Goal: Task Accomplishment & Management: Complete application form

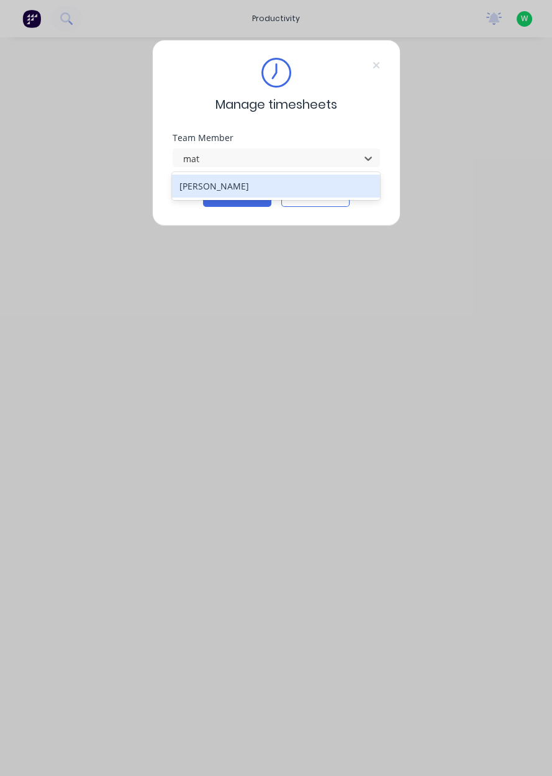
click at [273, 183] on div "[PERSON_NAME]" at bounding box center [276, 186] width 208 height 23
type input "mat"
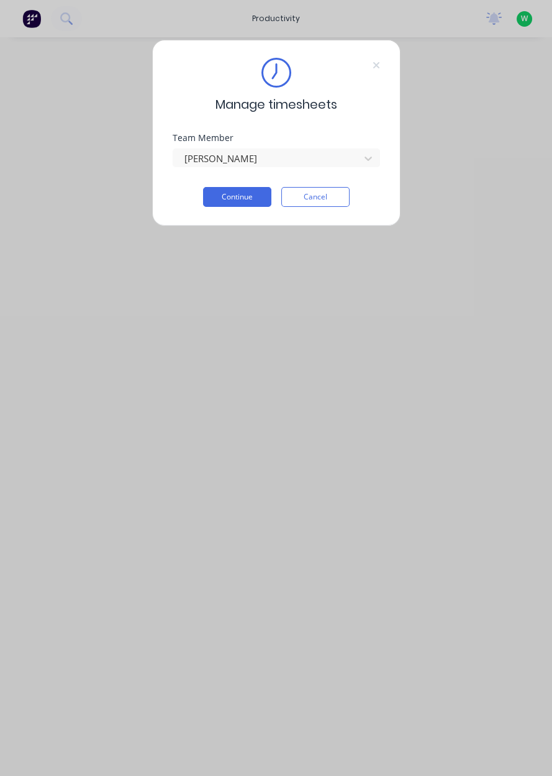
click at [249, 197] on button "Continue" at bounding box center [237, 197] width 68 height 20
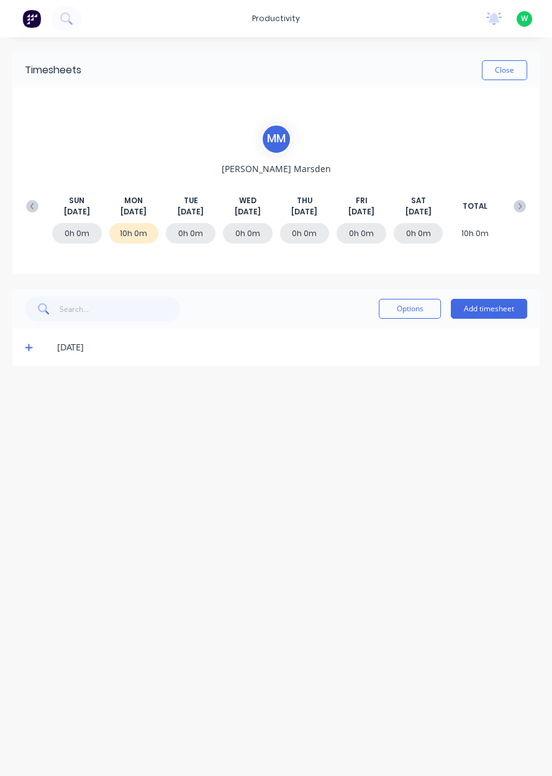
click at [493, 310] on button "Add timesheet" at bounding box center [489, 309] width 76 height 20
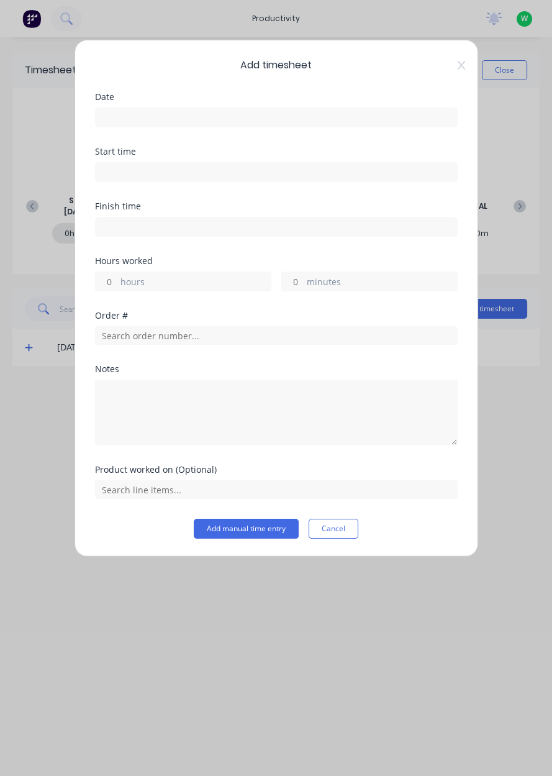
click at [376, 111] on input at bounding box center [276, 117] width 361 height 19
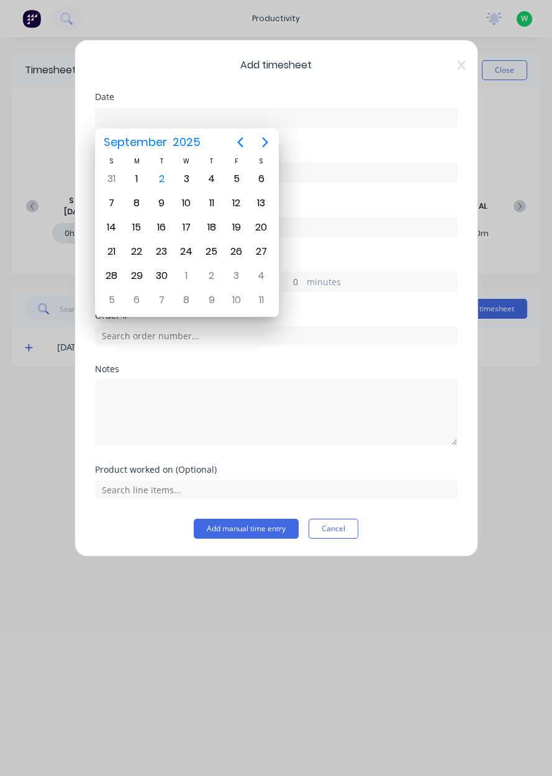
click at [161, 181] on div "2" at bounding box center [161, 179] width 19 height 19
type input "[DATE]"
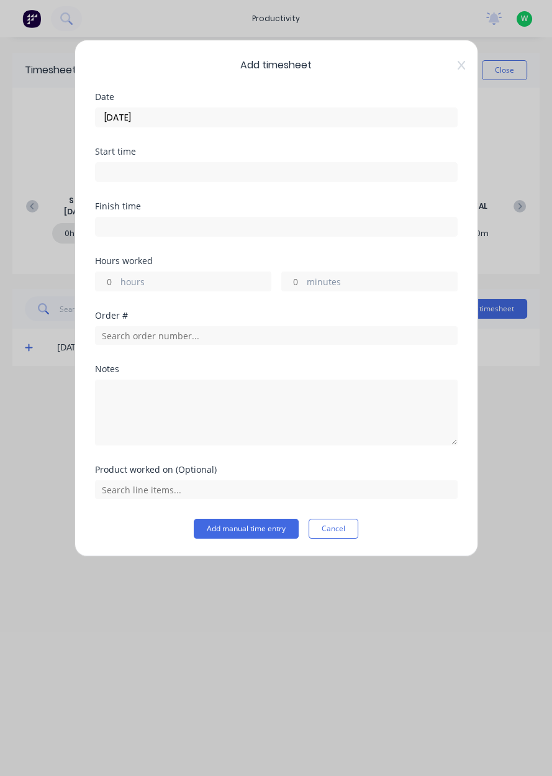
click at [188, 288] on label "hours" at bounding box center [195, 283] width 150 height 16
click at [117, 288] on input "hours" at bounding box center [107, 281] width 22 height 19
type input "11"
click at [229, 339] on input "text" at bounding box center [276, 335] width 363 height 19
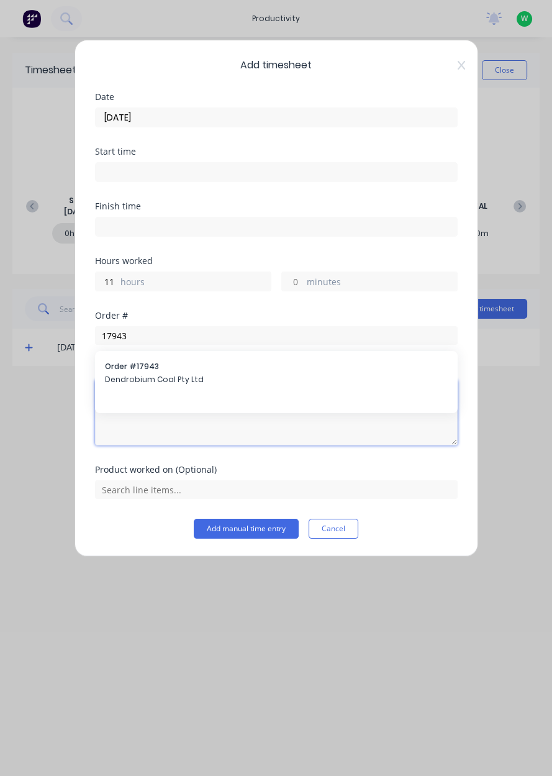
click at [184, 380] on textarea at bounding box center [276, 413] width 363 height 66
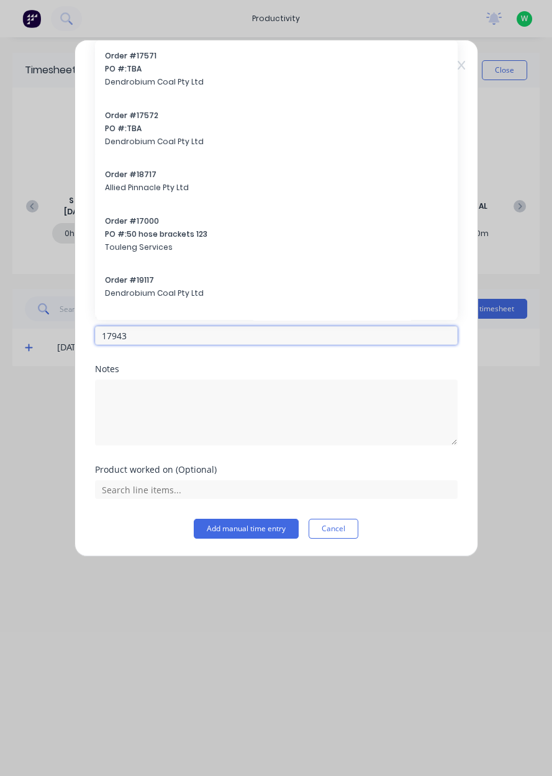
click at [222, 328] on input "17943" at bounding box center [276, 335] width 363 height 19
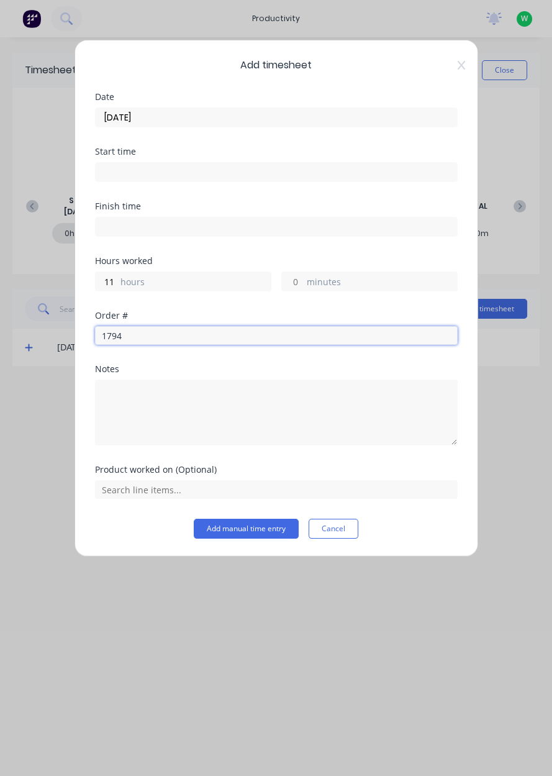
type input "17943"
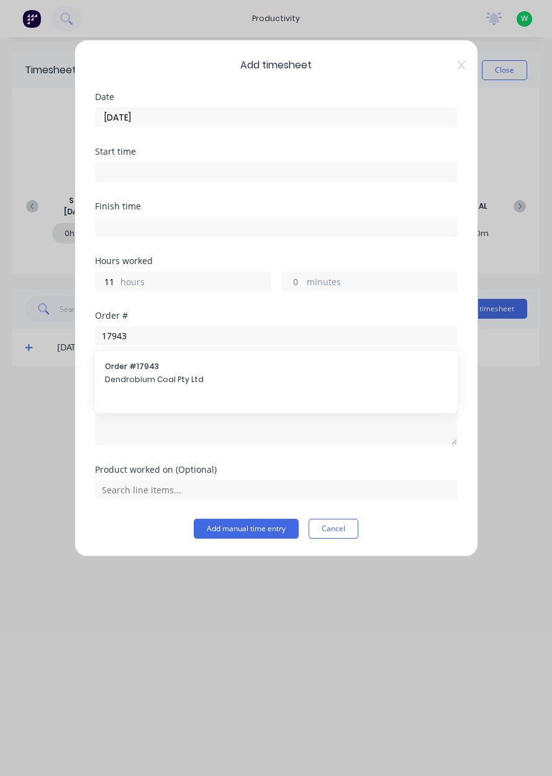
click at [196, 365] on span "Order # 17943" at bounding box center [276, 366] width 343 height 11
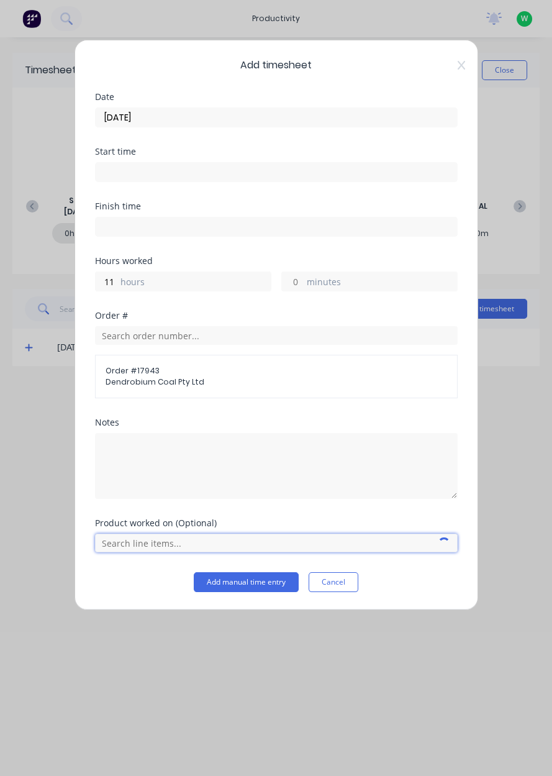
click at [184, 541] on input "text" at bounding box center [276, 543] width 363 height 19
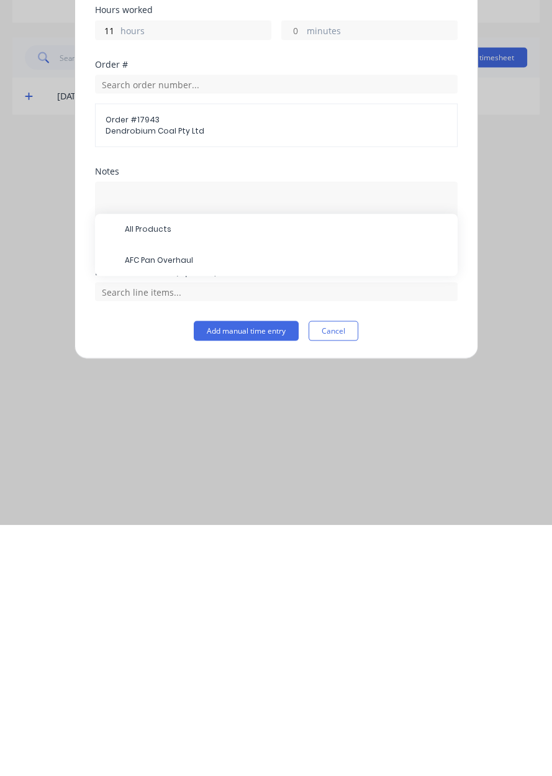
click at [209, 512] on span "AFC Pan Overhaul" at bounding box center [286, 511] width 323 height 11
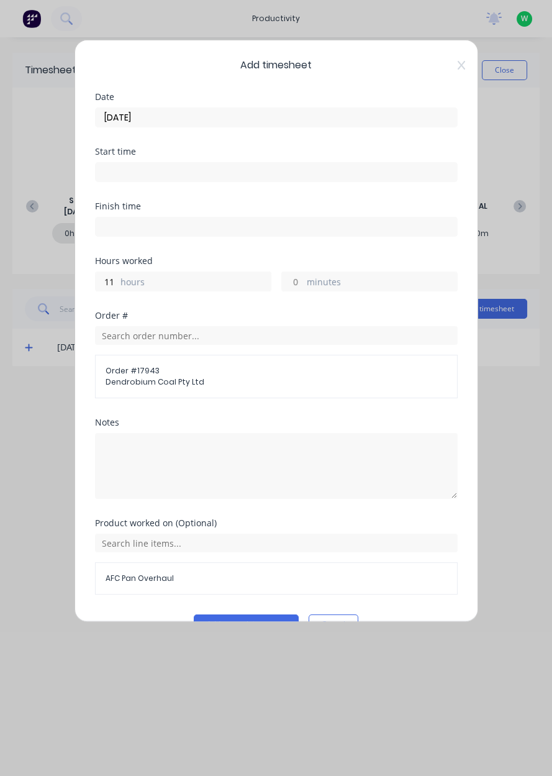
scroll to position [27, 0]
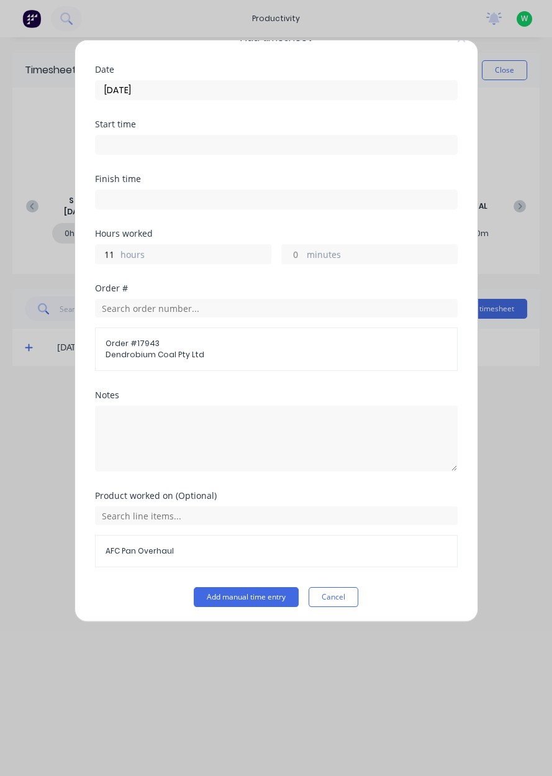
click at [247, 598] on button "Add manual time entry" at bounding box center [246, 597] width 105 height 20
